Goal: Find specific page/section: Find specific page/section

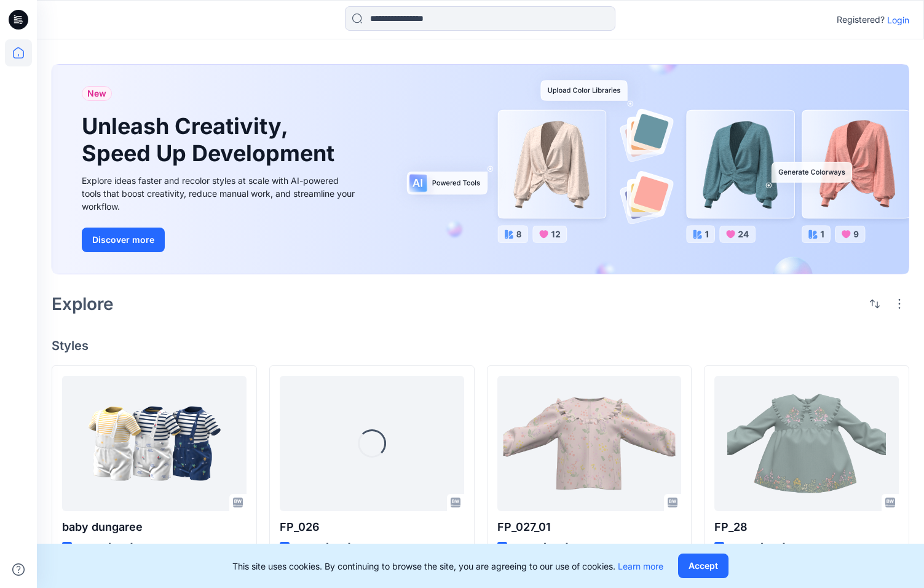
click at [905, 17] on p "Login" at bounding box center [899, 20] width 22 height 13
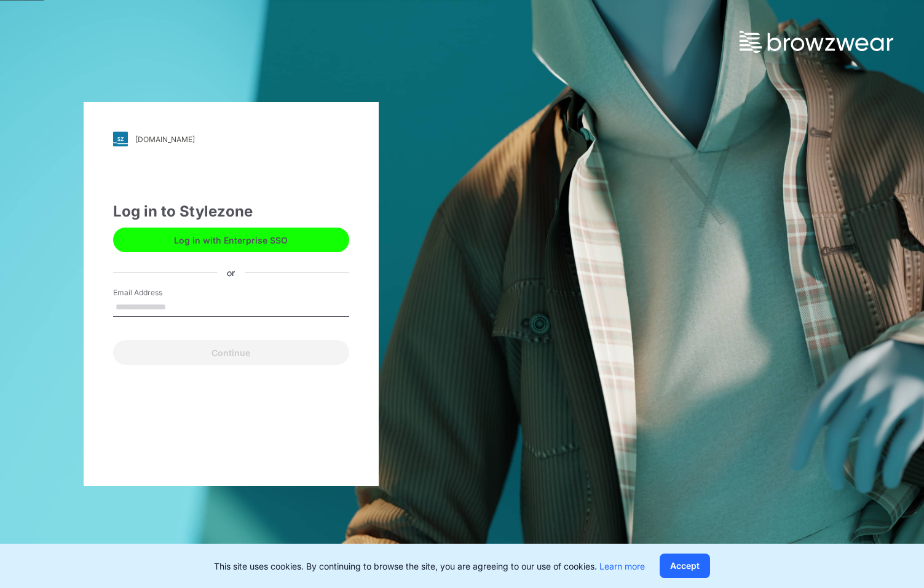
click at [189, 298] on input "Email Address" at bounding box center [231, 307] width 236 height 18
click at [212, 303] on input "**********" at bounding box center [231, 307] width 236 height 18
type input "**********"
click at [231, 352] on button "Continue" at bounding box center [231, 352] width 236 height 25
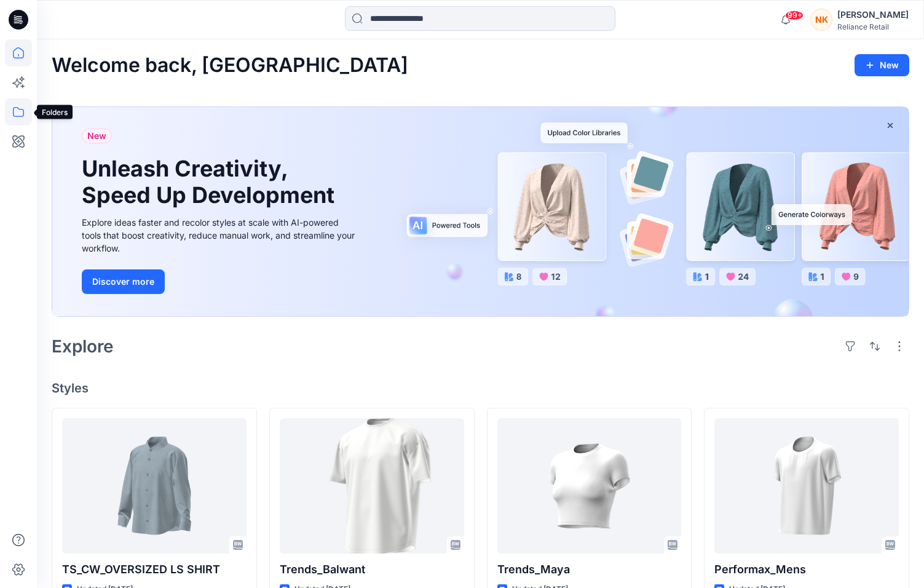
click at [23, 116] on icon at bounding box center [18, 111] width 27 height 27
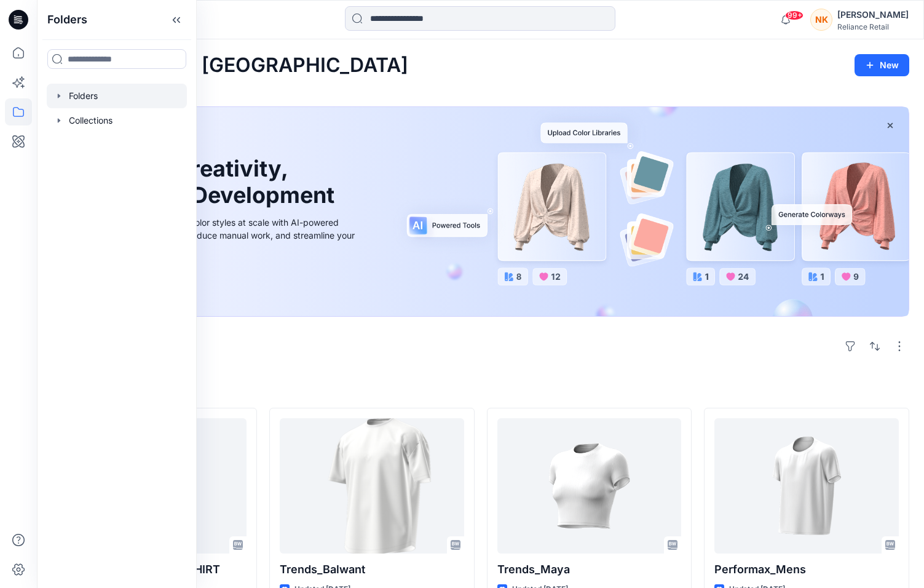
click at [62, 100] on icon "button" at bounding box center [59, 96] width 10 height 10
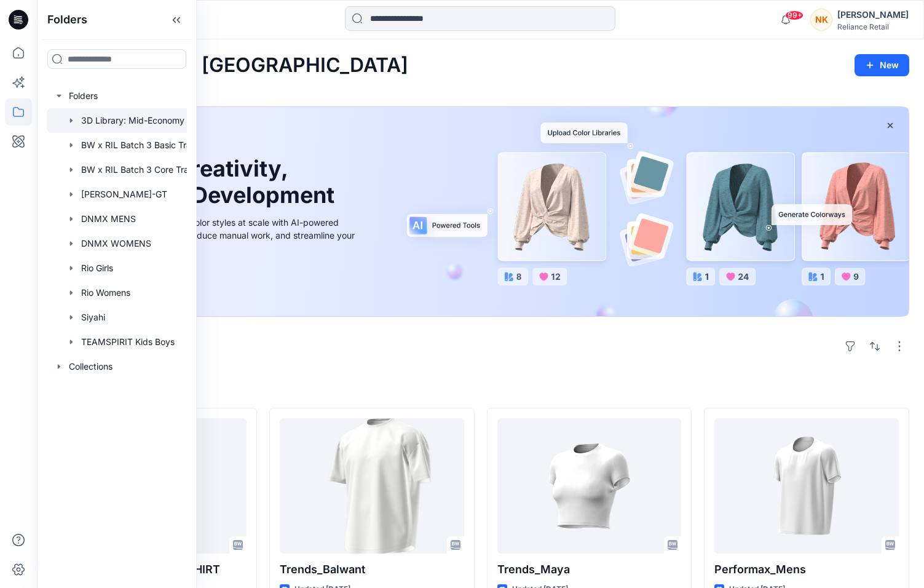
click at [71, 119] on icon "button" at bounding box center [71, 120] width 2 height 4
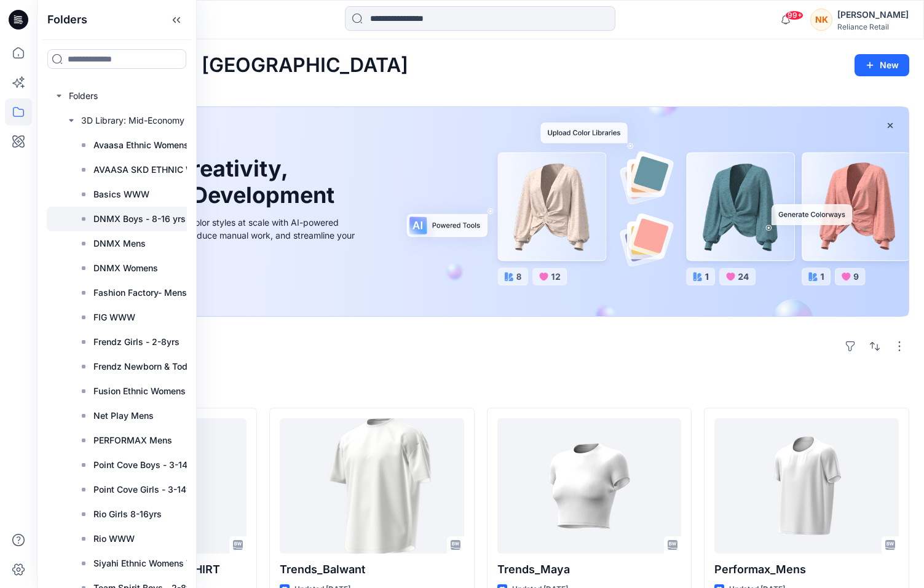
click at [132, 223] on p "DNMX Boys - 8-16 yrs" at bounding box center [139, 219] width 92 height 15
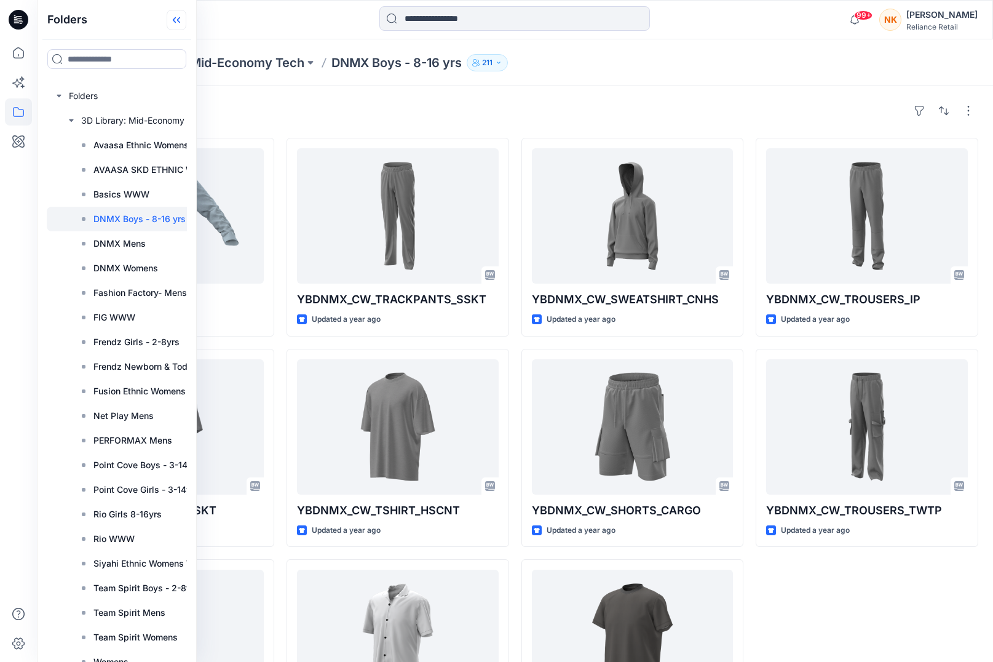
click at [174, 14] on icon at bounding box center [177, 20] width 20 height 20
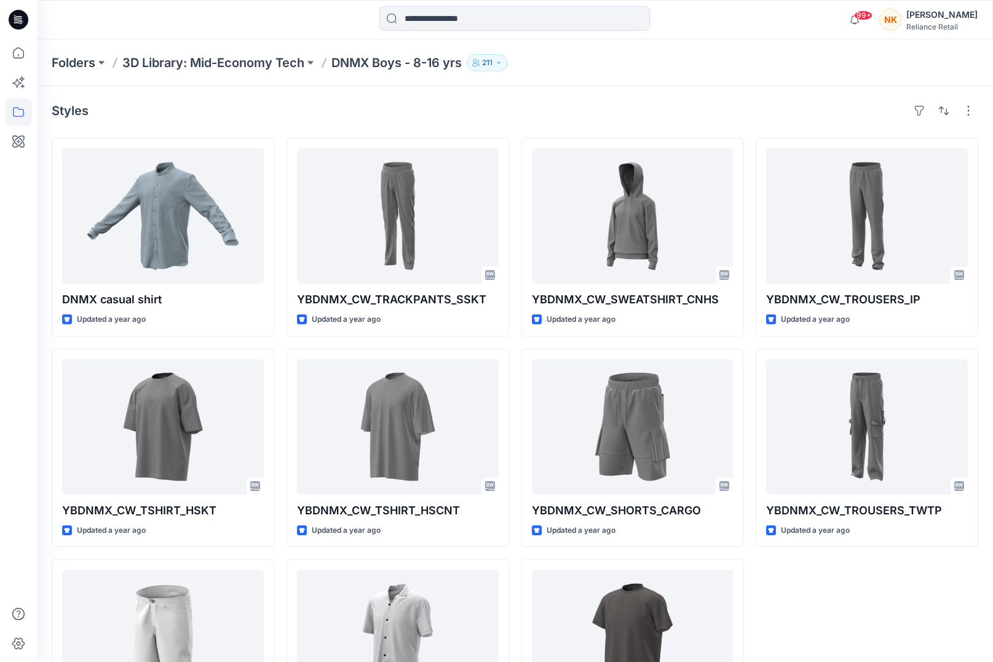
click at [689, 76] on div "Folders 3D Library: Mid-Economy Tech DNMX Boys - 8-16 yrs 211" at bounding box center [515, 62] width 956 height 47
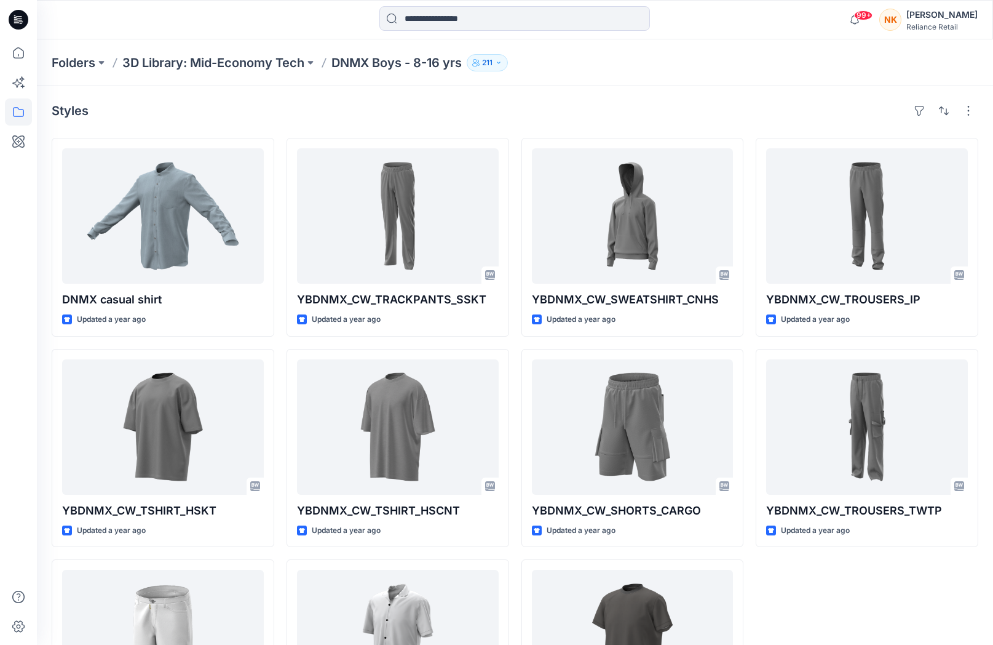
click at [476, 99] on div "Styles DNMX casual shirt Updated a year ago YBDNMX_CW_TSHIRT_HSKT Updated a yea…" at bounding box center [515, 429] width 956 height 686
click at [924, 111] on button "button" at bounding box center [969, 111] width 20 height 20
click at [822, 151] on p "Large Grid" at bounding box center [810, 152] width 62 height 15
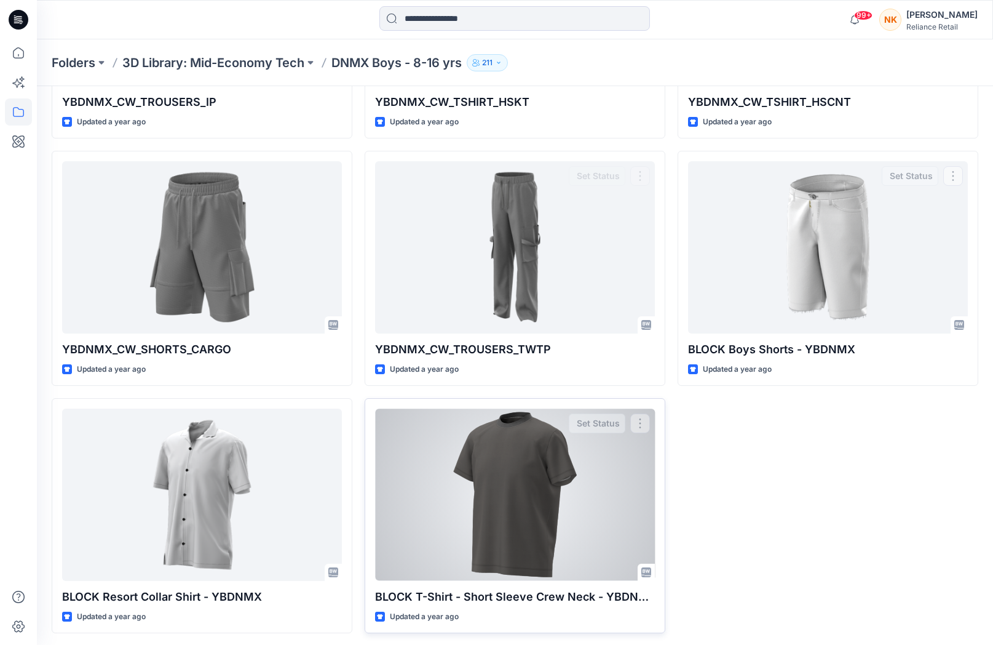
scroll to position [481, 0]
click at [521, 515] on div at bounding box center [515, 495] width 280 height 172
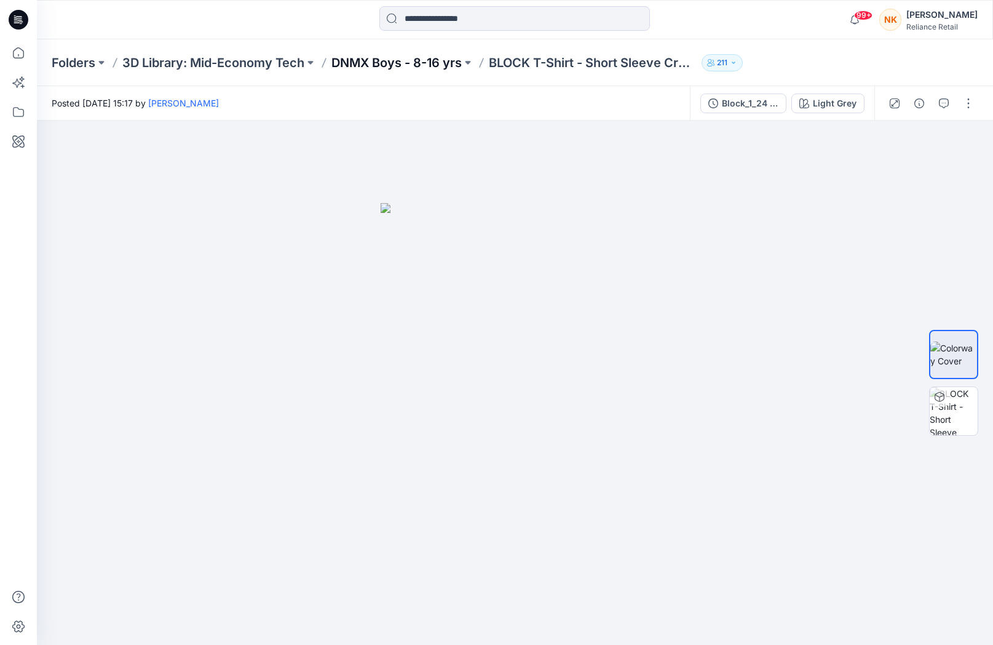
click at [420, 67] on p "DNMX Boys - 8-16 yrs" at bounding box center [397, 62] width 130 height 17
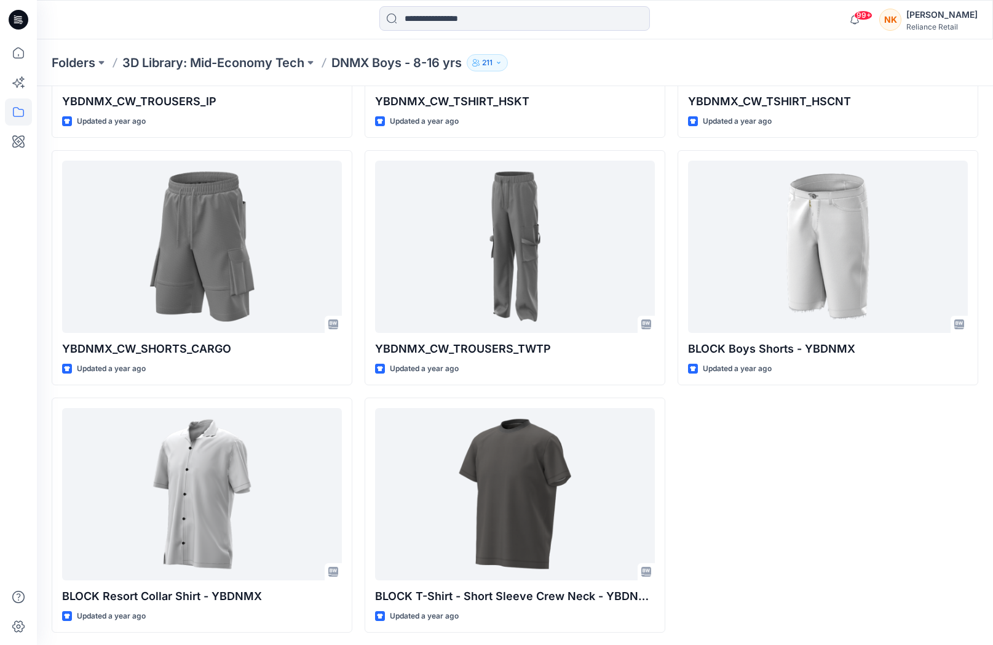
scroll to position [481, 0]
